Goal: Task Accomplishment & Management: Manage account settings

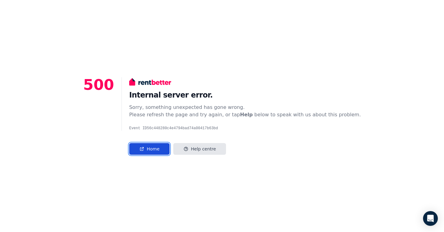
click at [165, 146] on link "Home" at bounding box center [149, 149] width 40 height 12
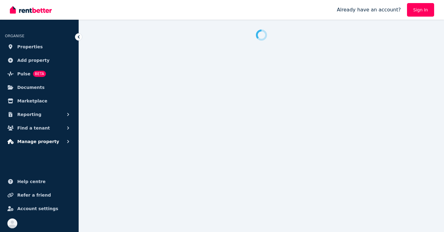
click at [41, 142] on span "Manage property" at bounding box center [38, 141] width 42 height 7
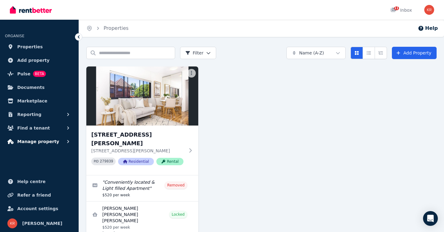
click at [39, 143] on span "Manage property" at bounding box center [38, 141] width 42 height 7
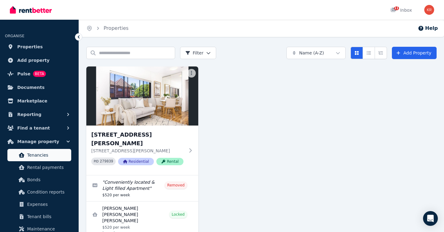
click at [39, 153] on span "Tenancies" at bounding box center [48, 155] width 42 height 7
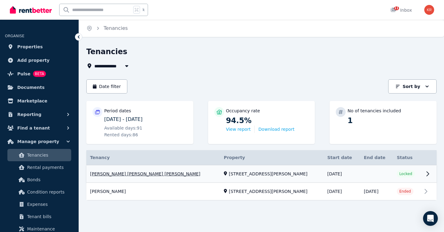
click at [428, 173] on link "View property details" at bounding box center [261, 175] width 350 height 18
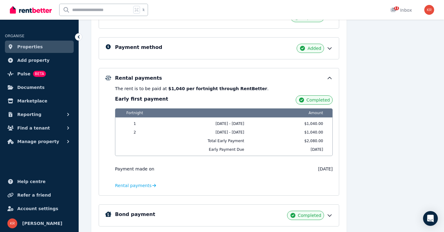
scroll to position [140, 0]
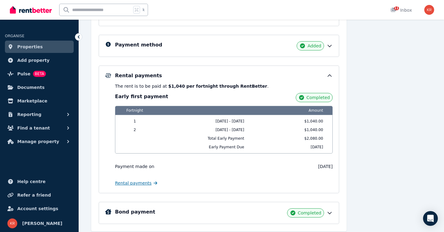
click at [134, 185] on span "Rental payments" at bounding box center [133, 183] width 37 height 6
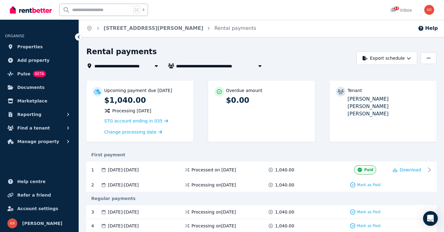
scroll to position [39, 0]
